Goal: Navigation & Orientation: Find specific page/section

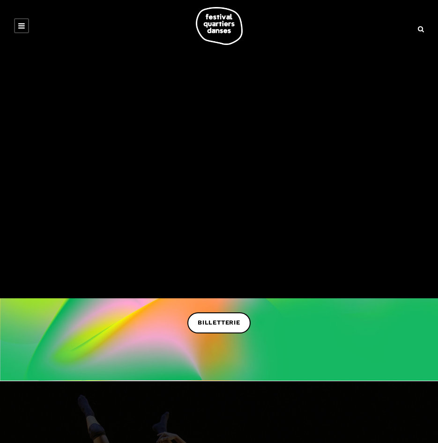
click at [17, 24] on link at bounding box center [21, 25] width 15 height 15
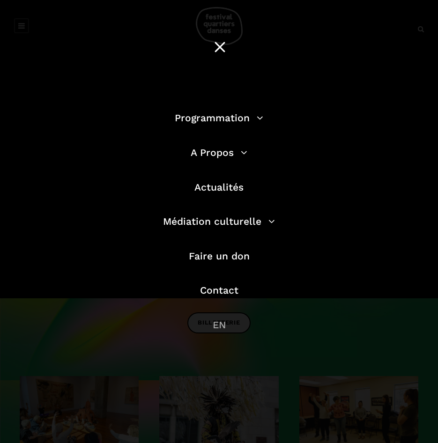
click at [218, 327] on link "EN" at bounding box center [218, 325] width 13 height 12
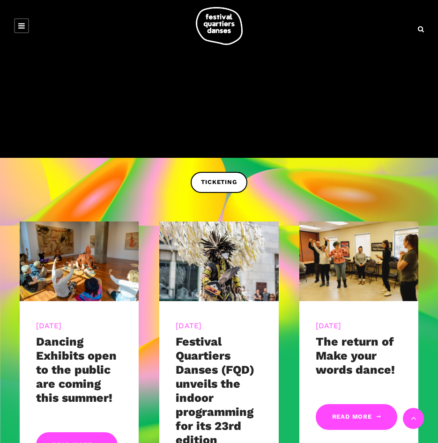
scroll to position [187, 0]
